Goal: Check status: Check status

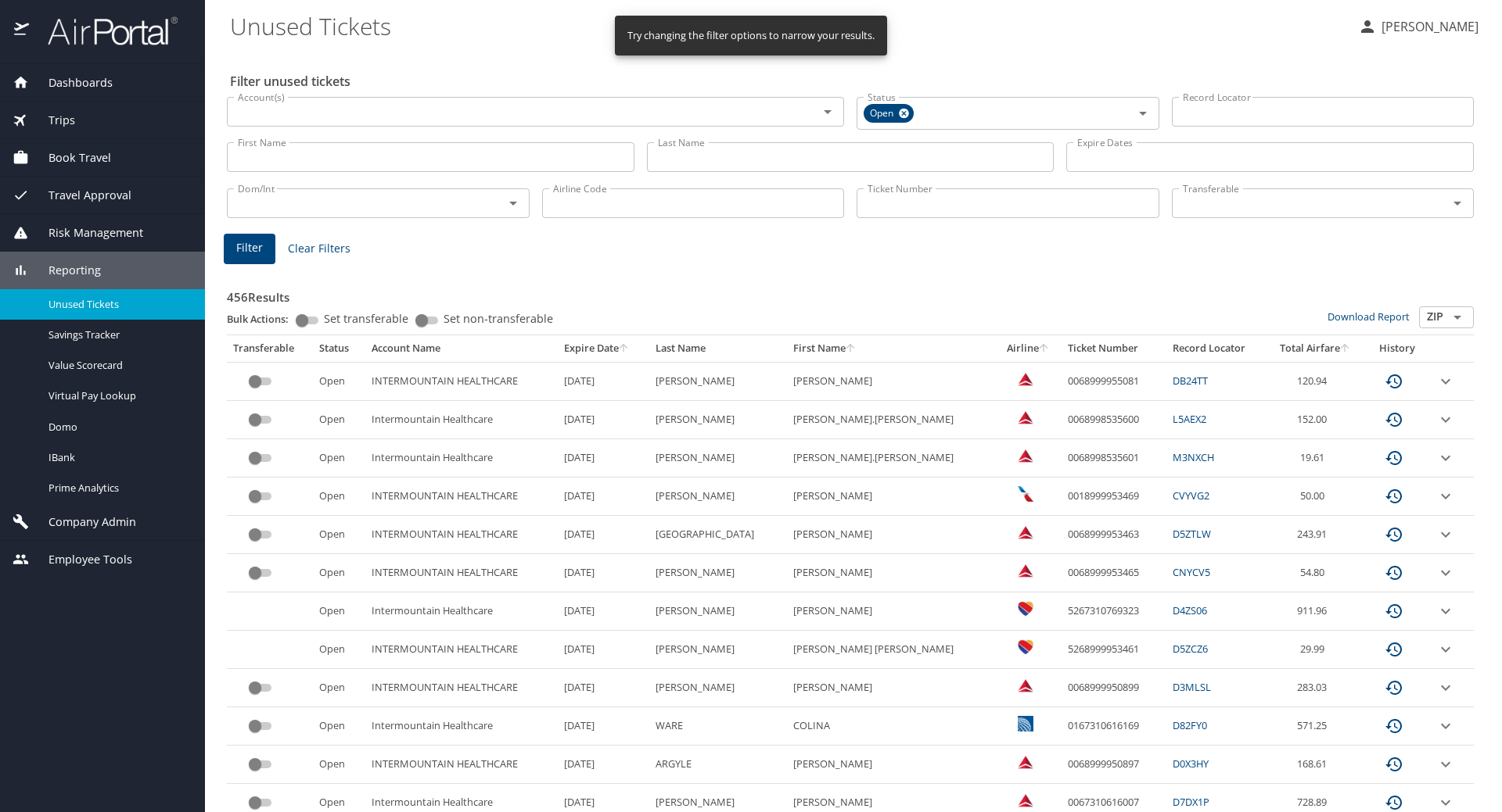
drag, startPoint x: 671, startPoint y: 160, endPoint x: 675, endPoint y: 168, distance: 8.9
click at [671, 160] on input "Last Name" at bounding box center [851, 157] width 408 height 29
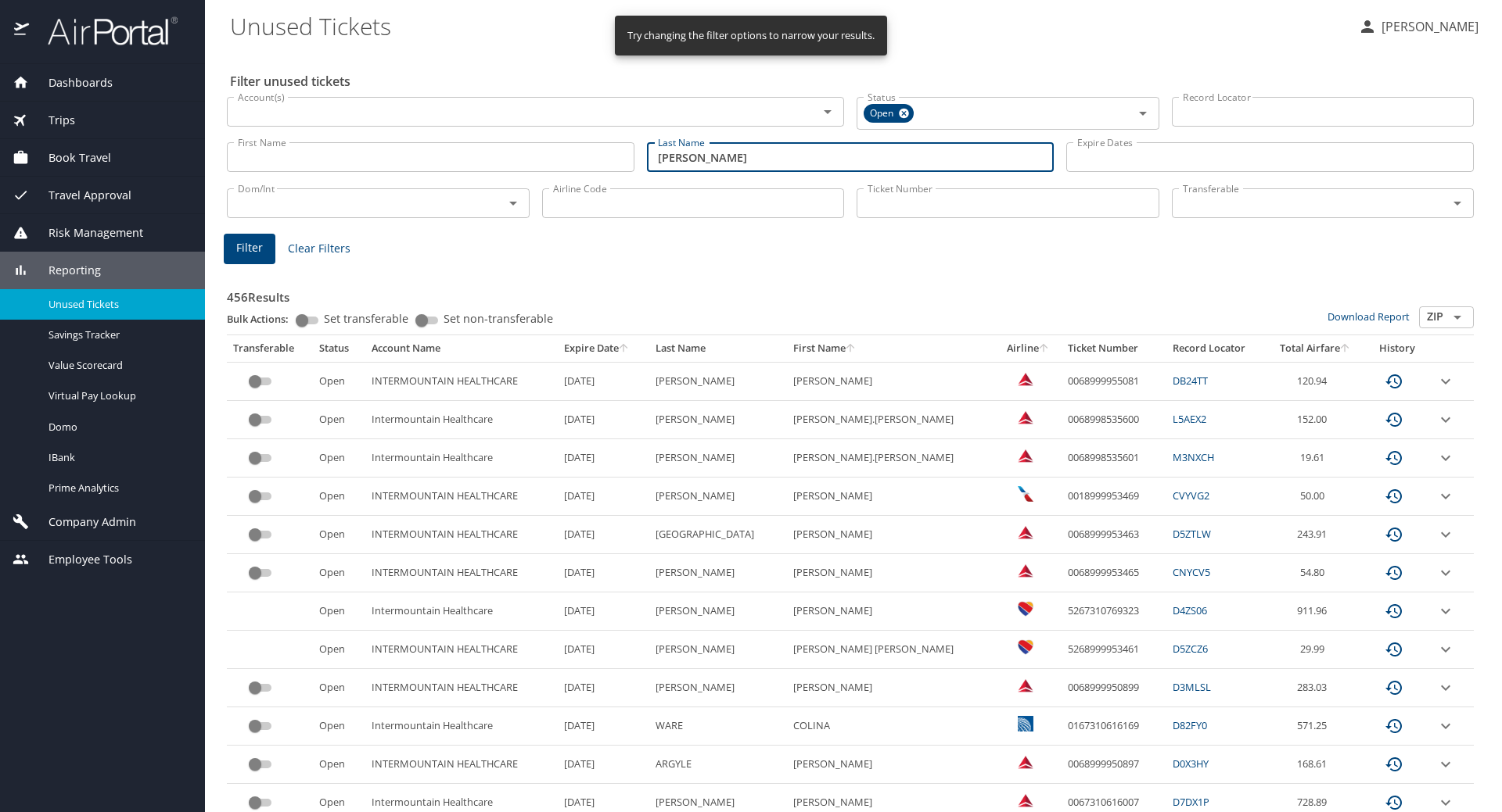
type input "[PERSON_NAME]"
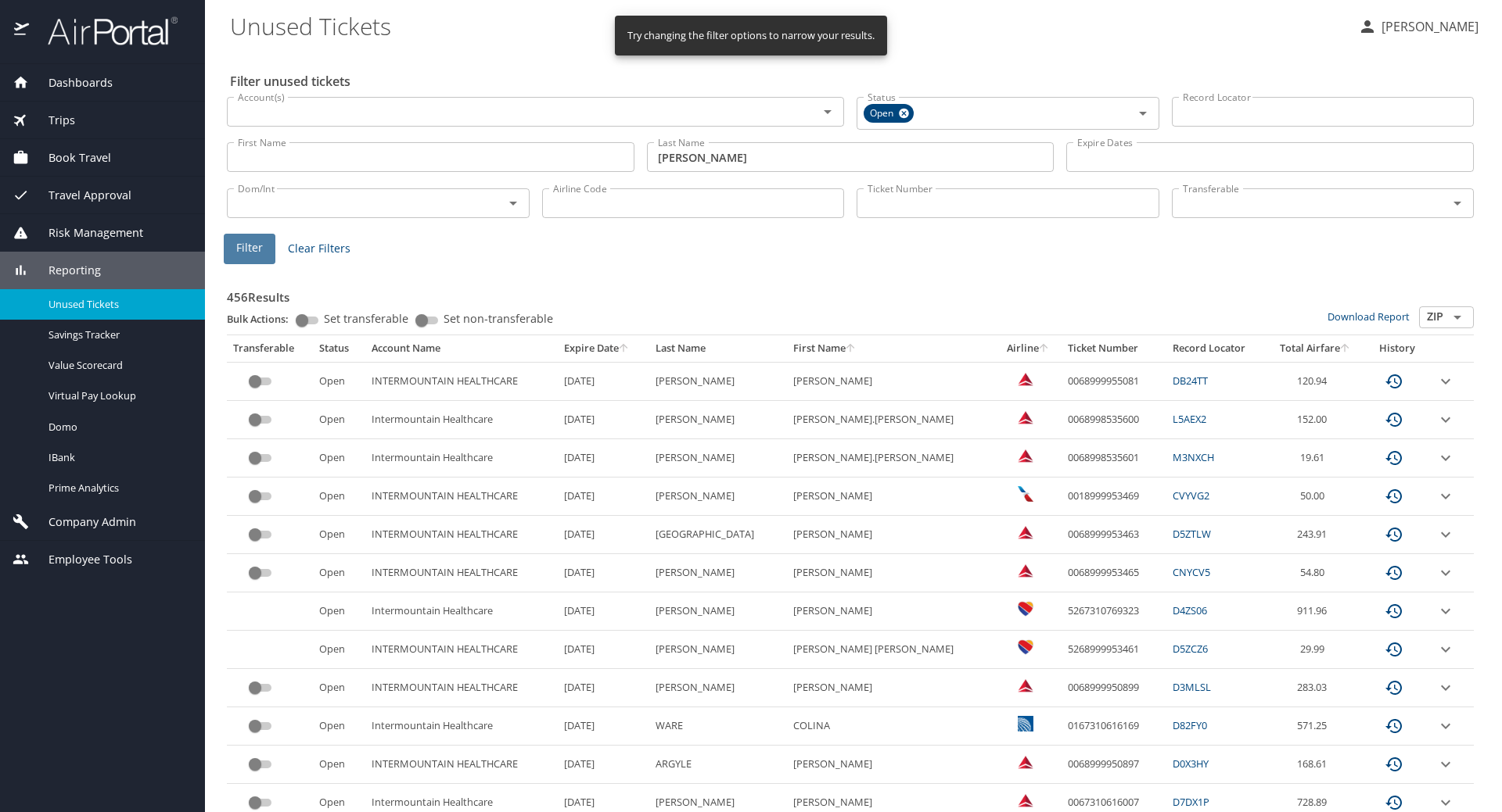
click at [260, 246] on span "Filter" at bounding box center [249, 248] width 26 height 20
click at [716, 160] on input "Last Name" at bounding box center [851, 157] width 408 height 29
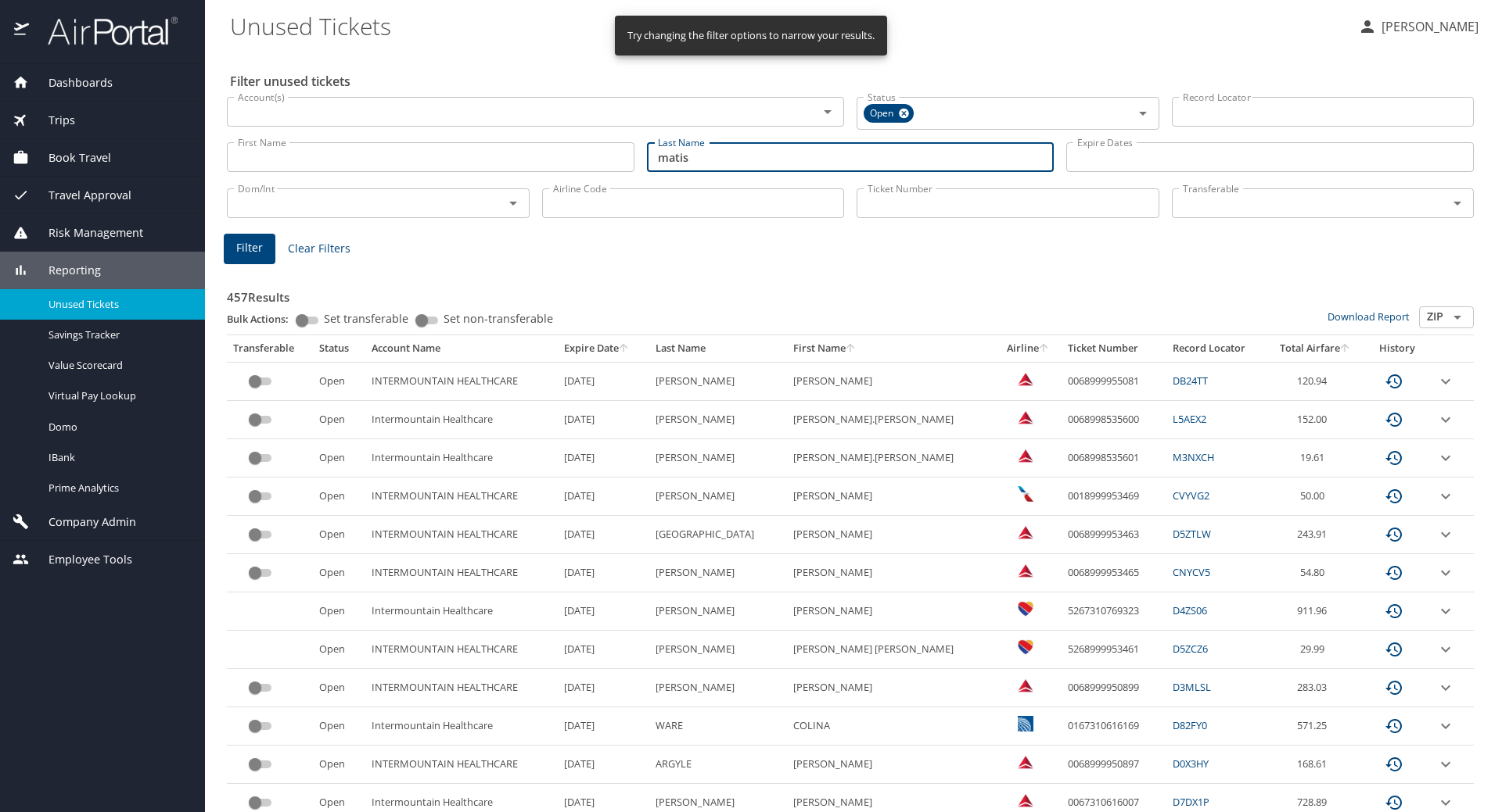
type input "matis"
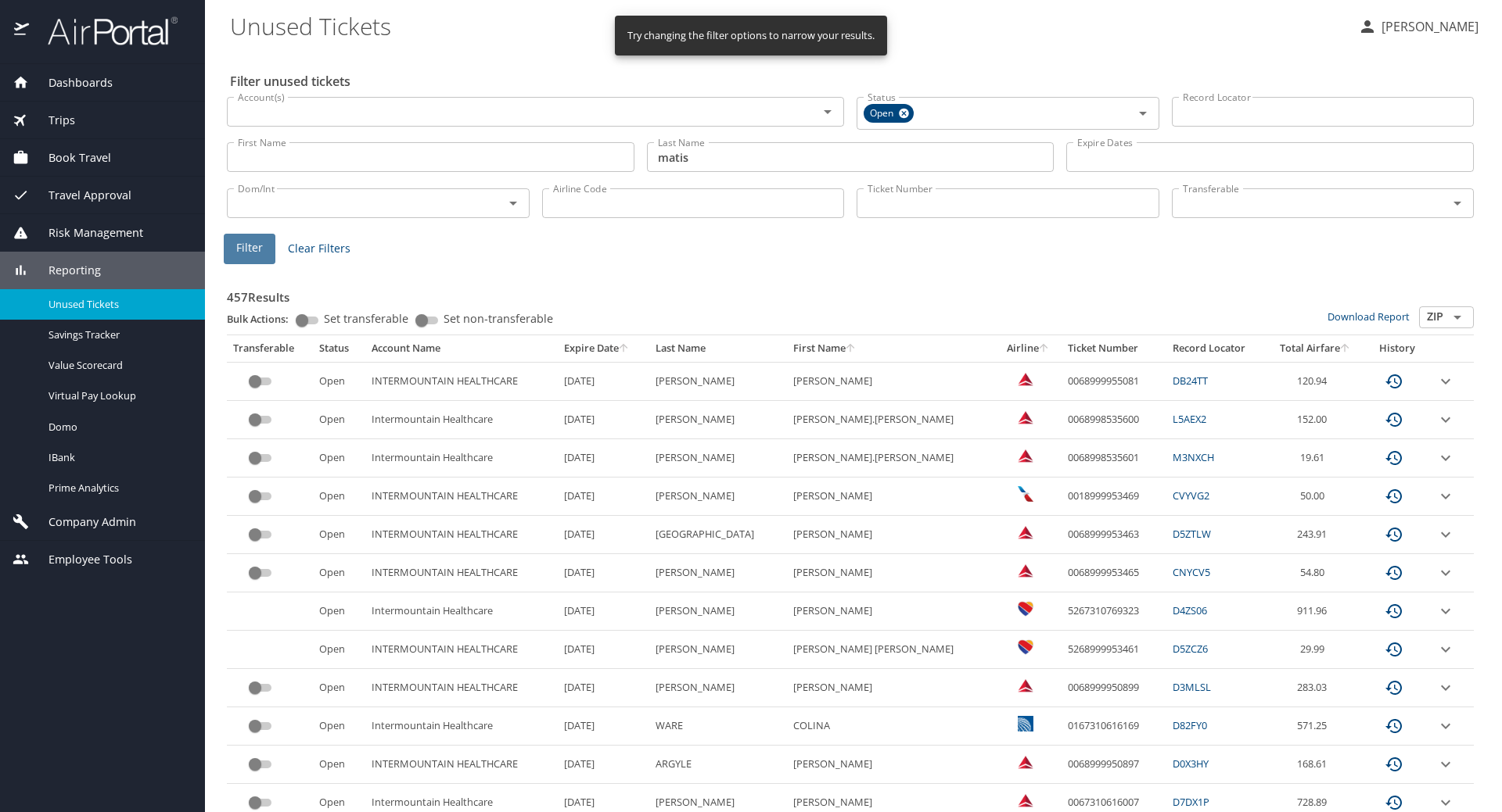
click at [239, 250] on span "Filter" at bounding box center [249, 248] width 26 height 20
click at [736, 151] on input "Last Name" at bounding box center [851, 157] width 408 height 29
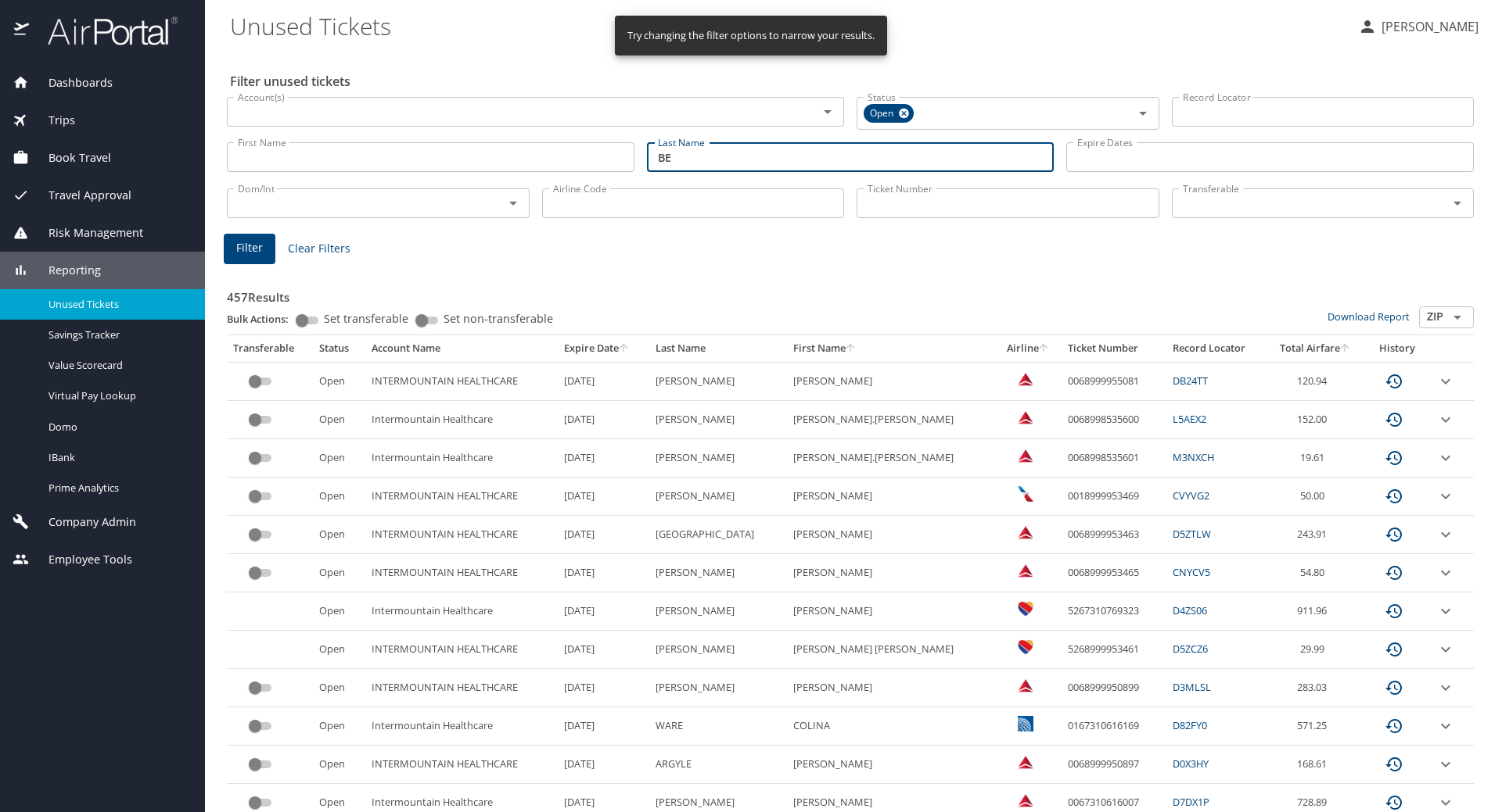
type input "B"
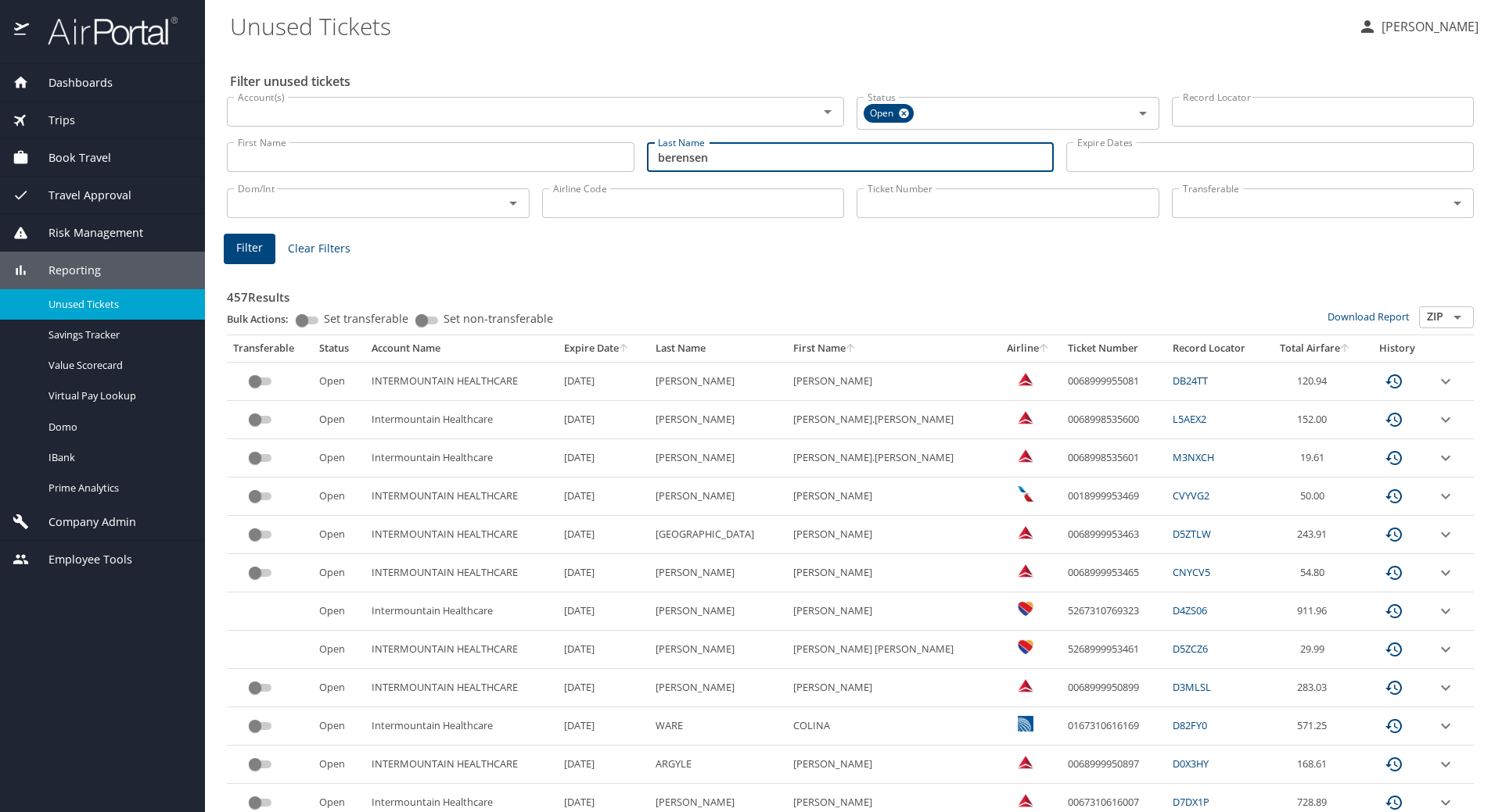
type input "berensen"
click at [253, 246] on span "Filter" at bounding box center [249, 248] width 26 height 20
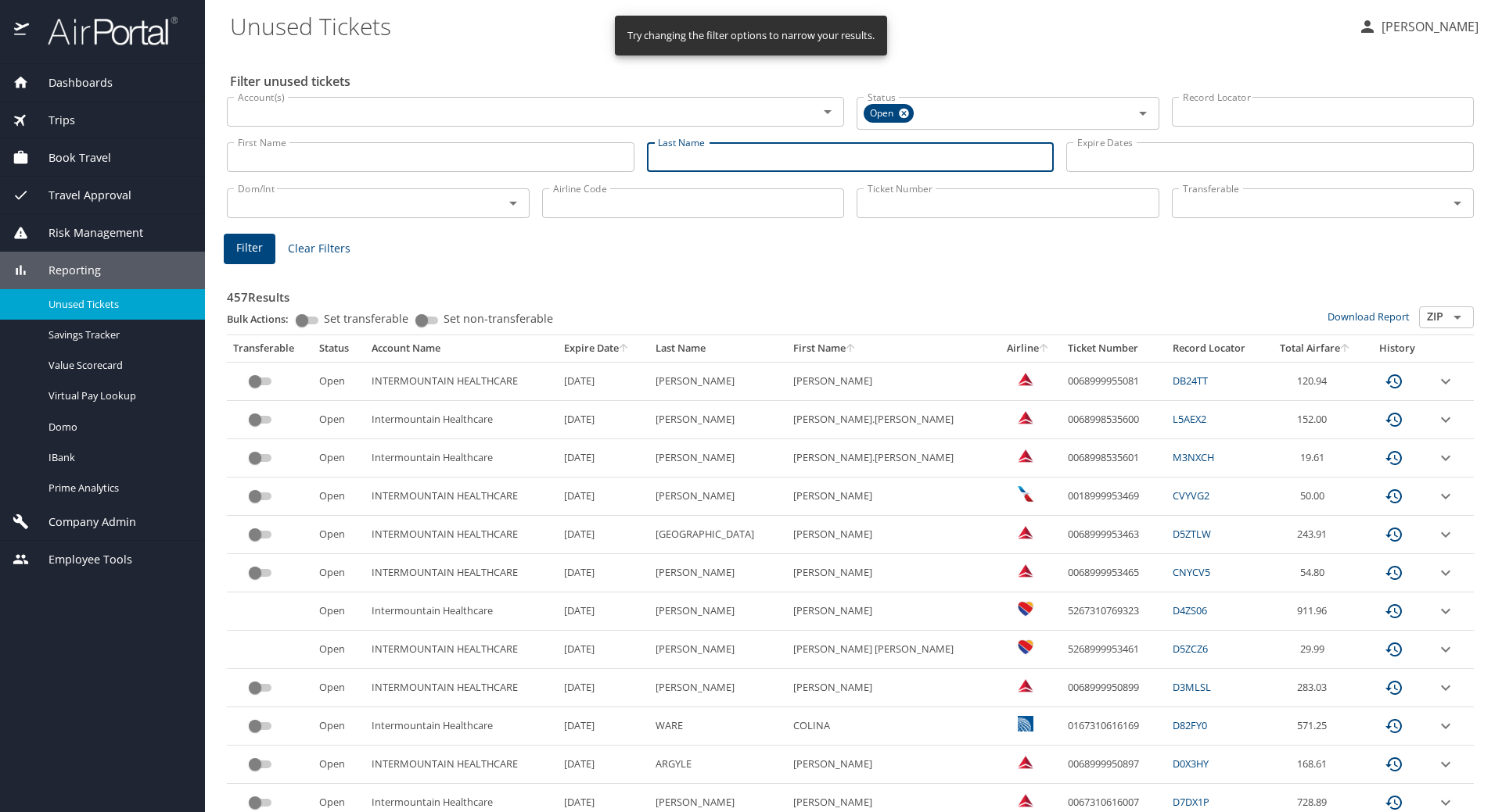
click at [703, 159] on input "Last Name" at bounding box center [851, 157] width 408 height 29
type input "valin"
click at [258, 245] on span "Filter" at bounding box center [249, 248] width 26 height 20
click at [697, 152] on input "Last Name" at bounding box center [851, 157] width 408 height 29
type input "[PERSON_NAME]"
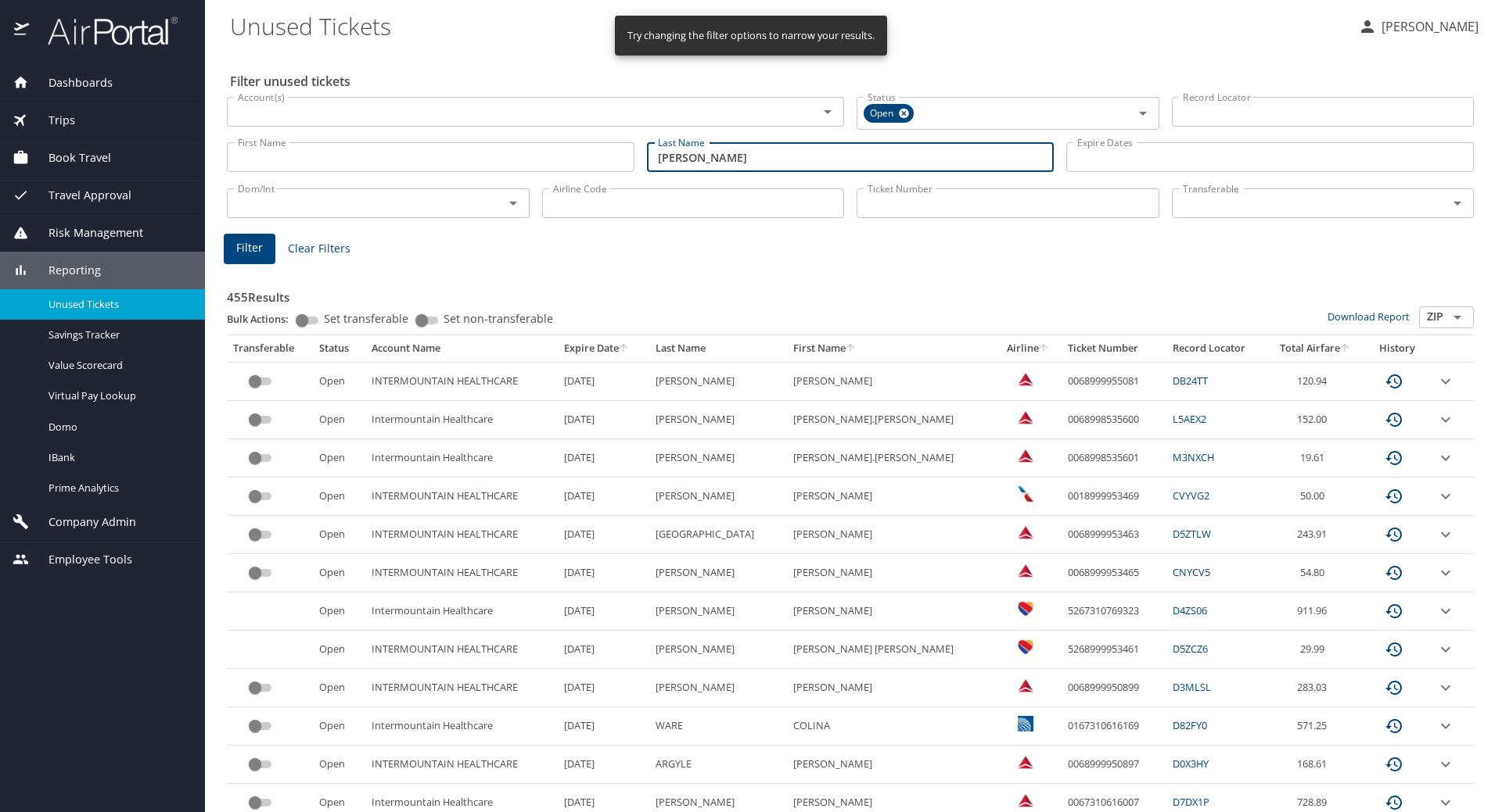
click at [245, 250] on span "Filter" at bounding box center [249, 248] width 26 height 20
